Goal: Transaction & Acquisition: Register for event/course

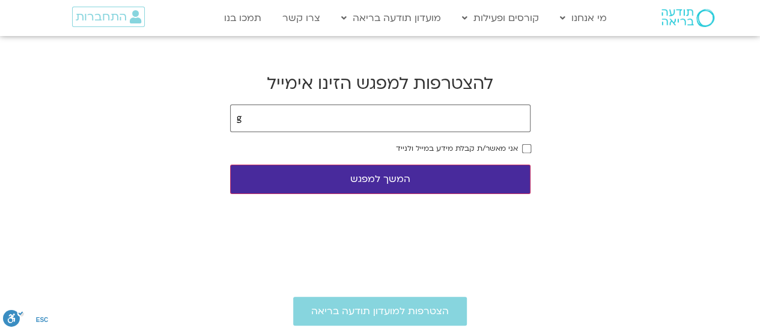
type input "[EMAIL_ADDRESS][DOMAIN_NAME]"
click at [532, 147] on body "דלג לתוכן Main Menu מי אנחנו מי אנחנו שאלות נפוצות מנחים ומנחות בתודעה בריאה מה…" at bounding box center [380, 321] width 760 height 643
click at [526, 153] on form "[EMAIL_ADDRESS][DOMAIN_NAME] אני מאשר/ת קבלת מידע במייל ולנייד המשך למפגש" at bounding box center [380, 150] width 300 height 90
click at [359, 177] on button "המשך למפגש" at bounding box center [380, 179] width 300 height 29
click at [386, 183] on button "המשך למפגש" at bounding box center [380, 179] width 300 height 29
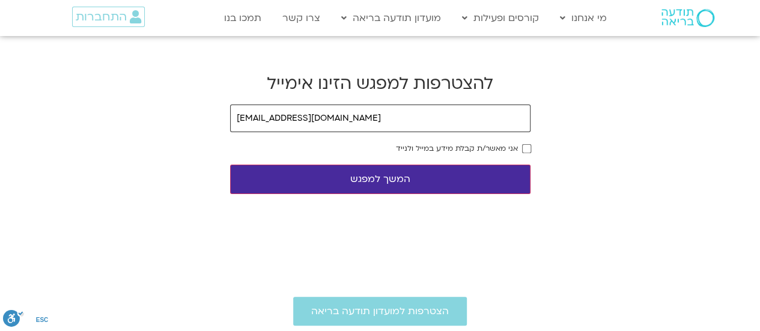
click at [372, 115] on input "[EMAIL_ADDRESS][DOMAIN_NAME]" at bounding box center [380, 119] width 300 height 28
click at [371, 178] on button "המשך למפגש" at bounding box center [380, 179] width 300 height 29
